Goal: Navigation & Orientation: Find specific page/section

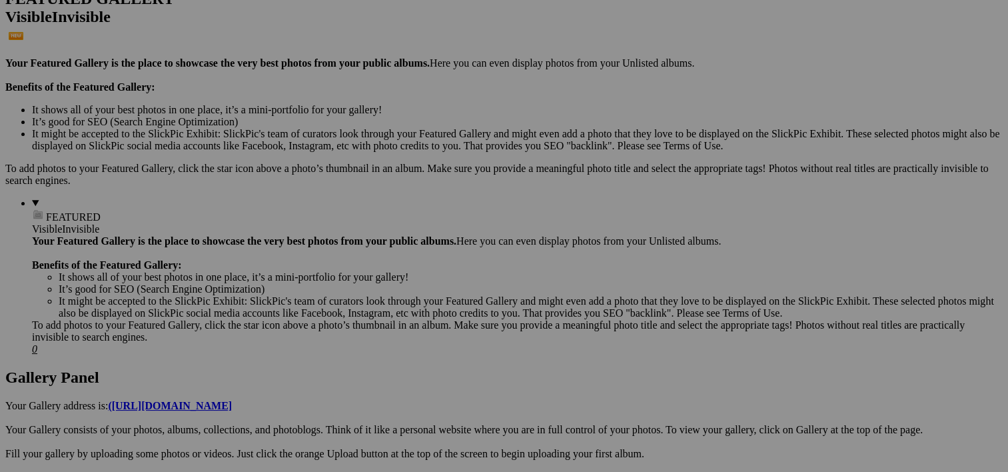
scroll to position [362, 0]
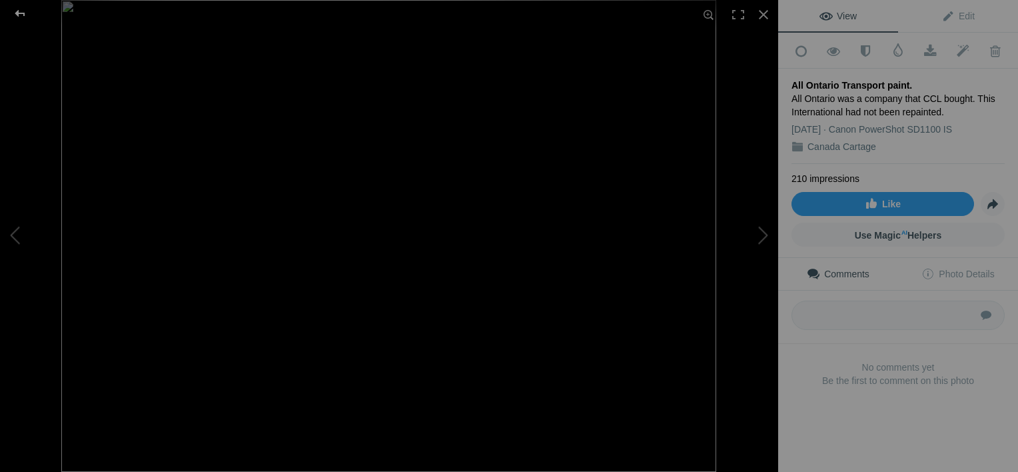
click at [17, 13] on div at bounding box center [20, 13] width 48 height 27
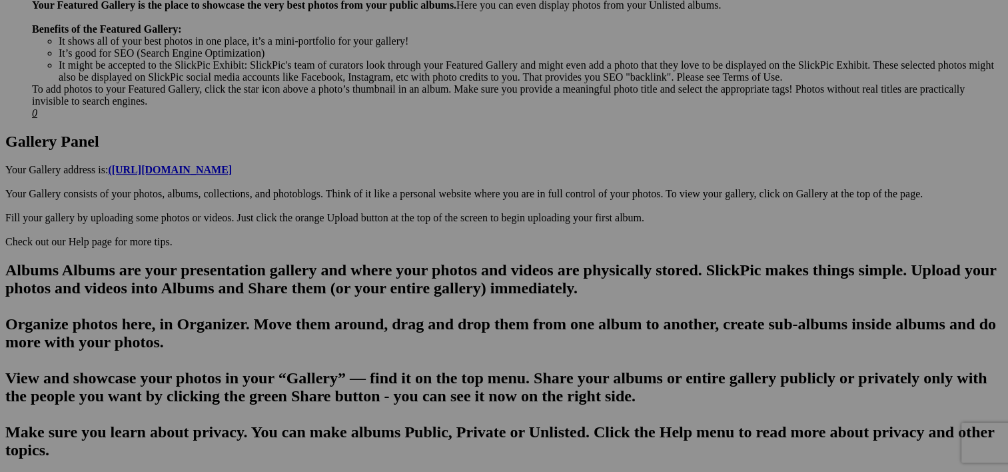
scroll to position [627, 0]
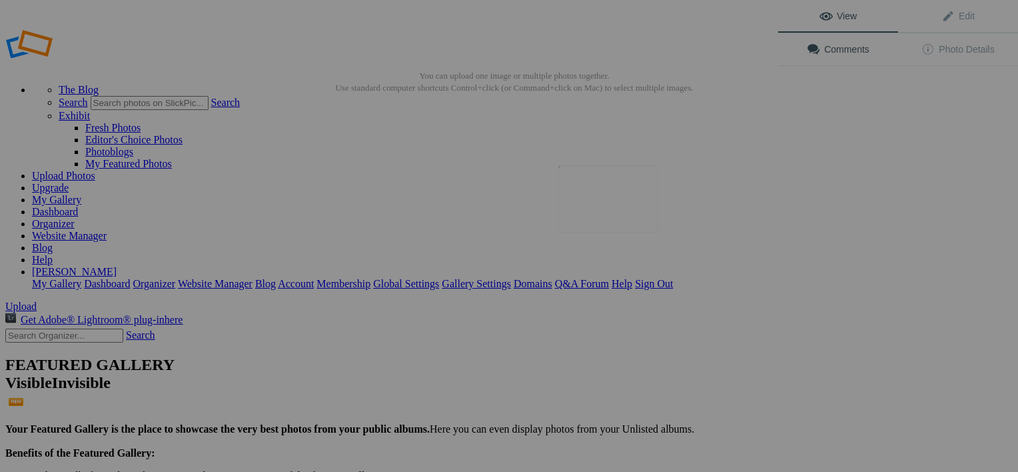
click at [600, 207] on img at bounding box center [608, 199] width 100 height 67
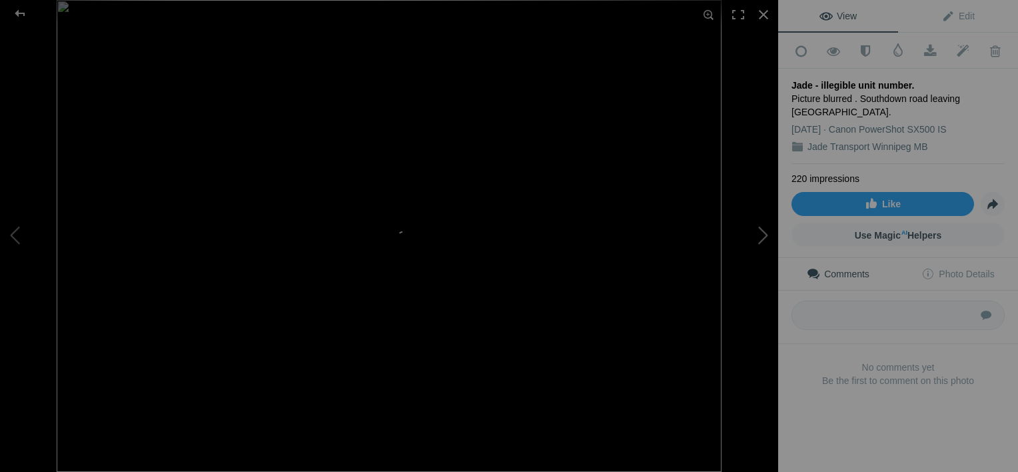
click at [757, 237] on button at bounding box center [728, 236] width 100 height 170
click at [764, 16] on div at bounding box center [763, 14] width 29 height 29
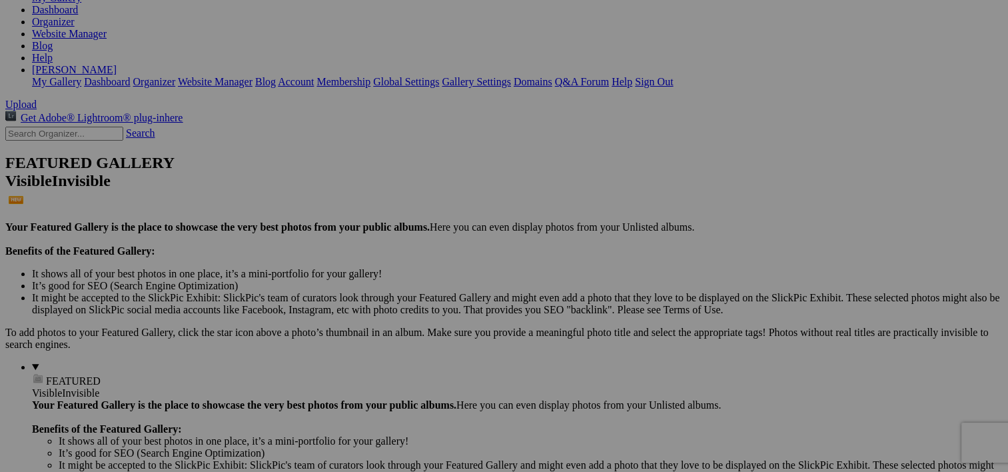
scroll to position [207, 0]
